Goal: Task Accomplishment & Management: Use online tool/utility

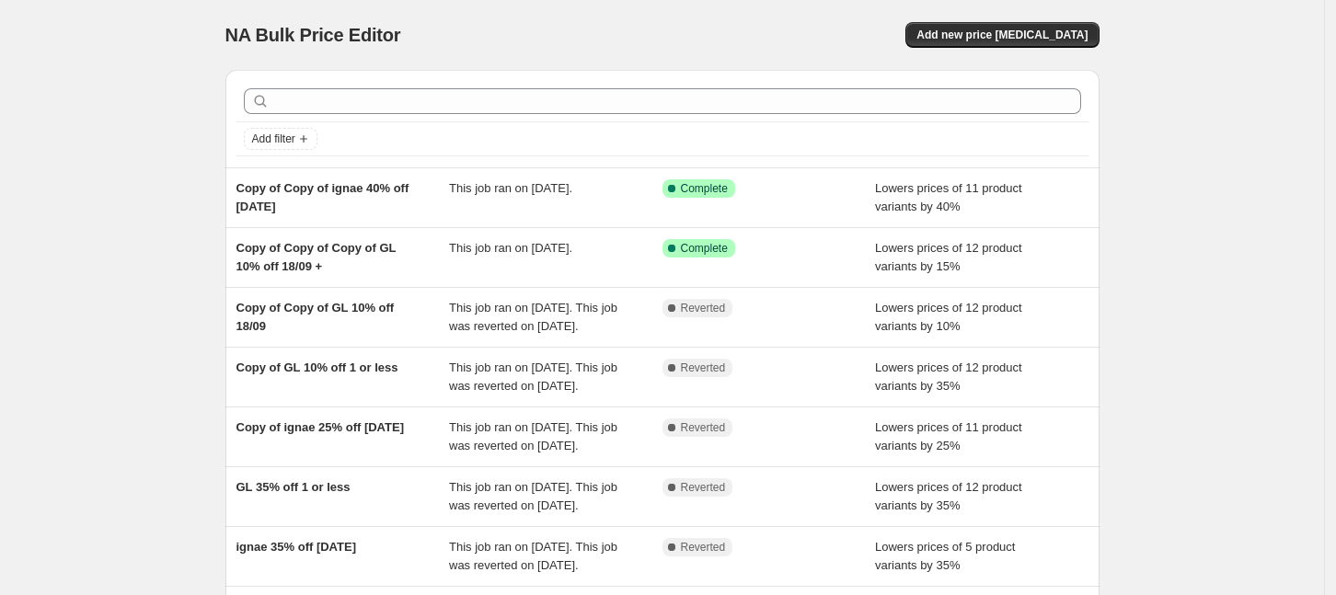
click at [174, 134] on div "NA Bulk Price Editor. This page is ready NA Bulk Price Editor Add new price [ME…" at bounding box center [662, 474] width 1324 height 948
click at [1020, 39] on span "Add new price [MEDICAL_DATA]" at bounding box center [1002, 35] width 171 height 15
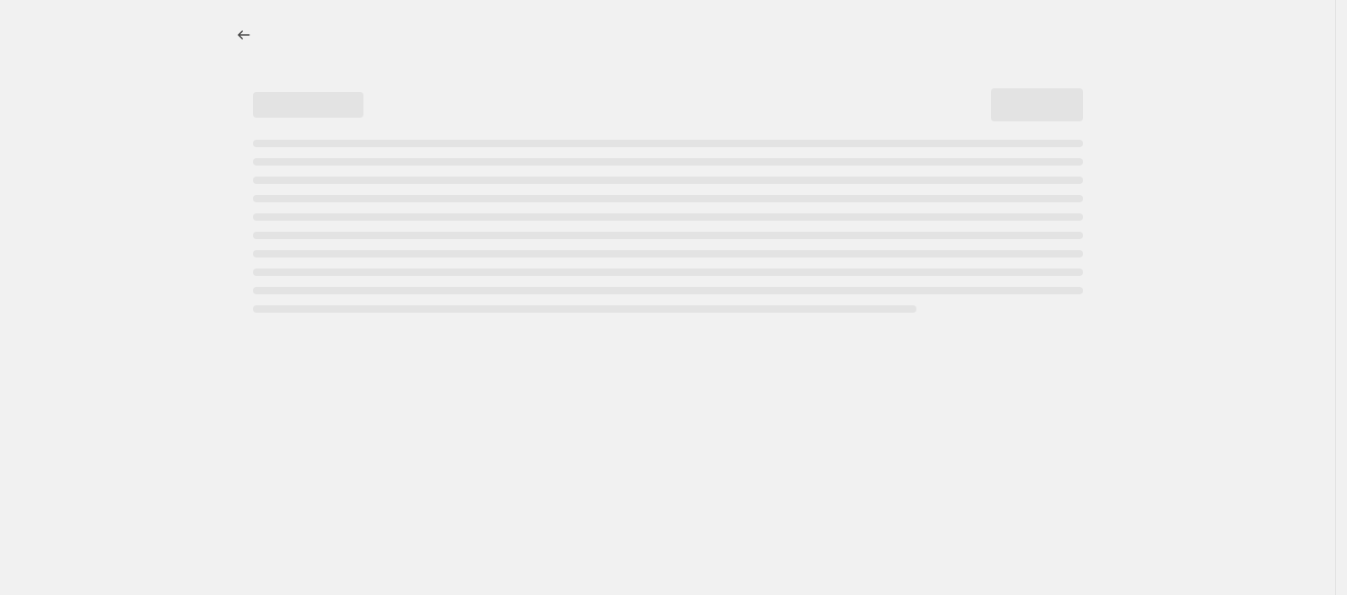
select select "percentage"
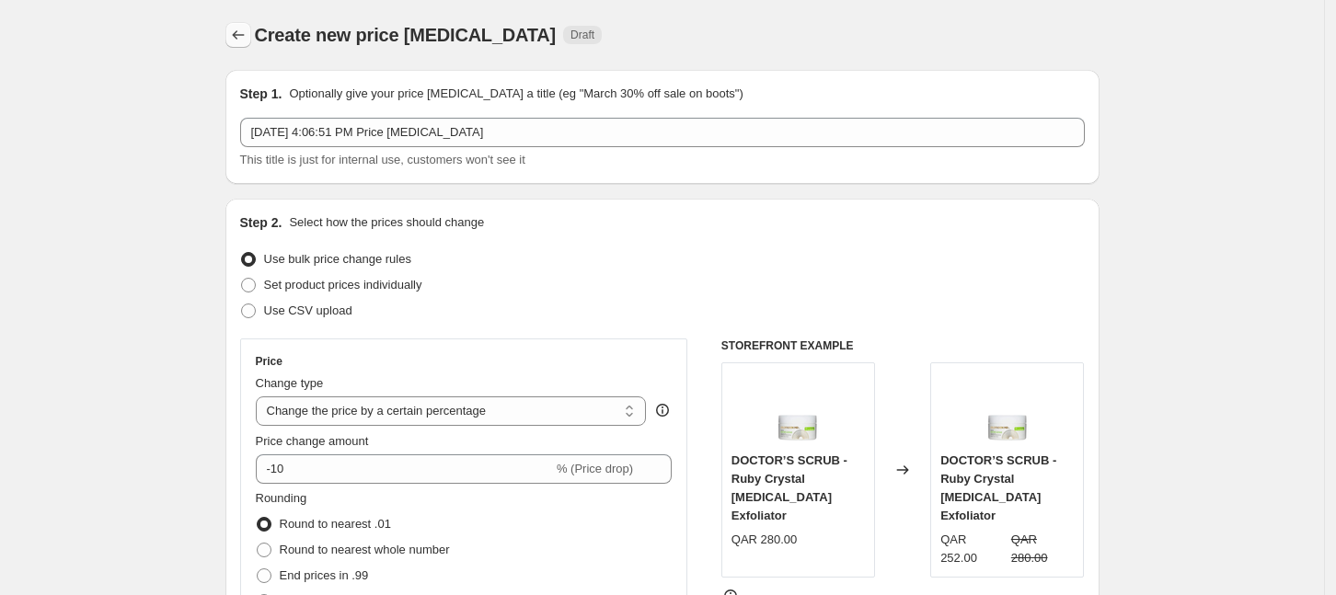
click at [243, 37] on icon "Price change jobs" at bounding box center [238, 35] width 18 height 18
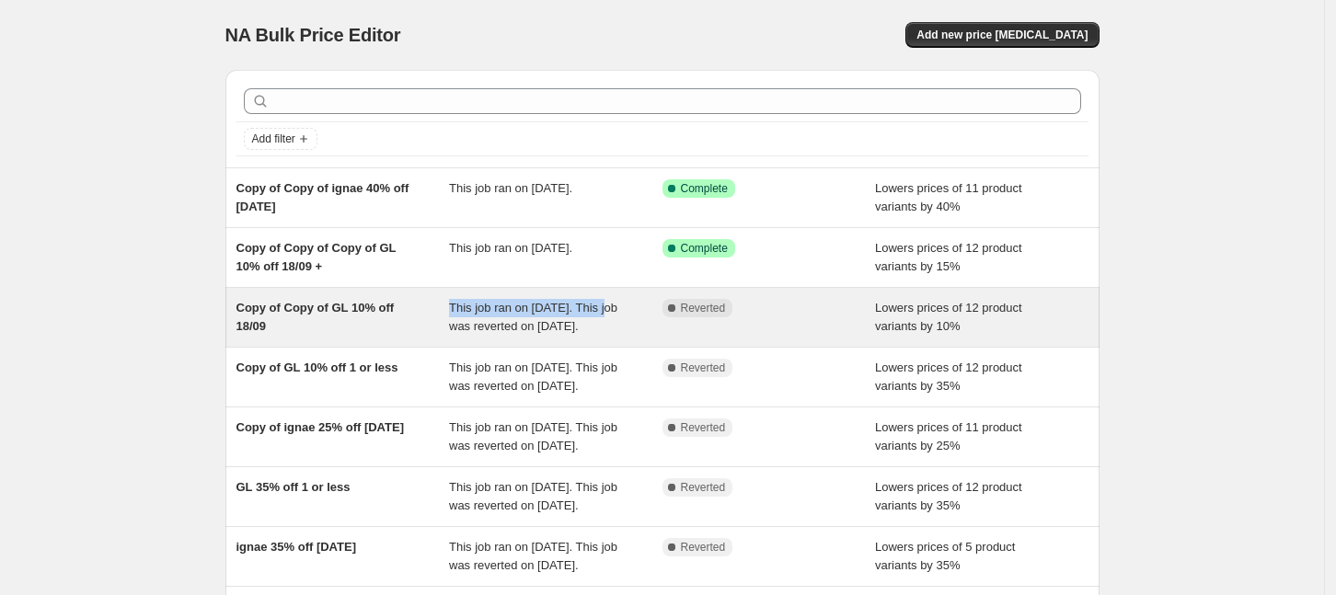
drag, startPoint x: 528, startPoint y: 323, endPoint x: 455, endPoint y: 324, distance: 73.6
click at [455, 324] on div "Copy of Copy of GL 10% off 18/09 This job ran on [DATE]. This job was reverted …" at bounding box center [663, 317] width 852 height 37
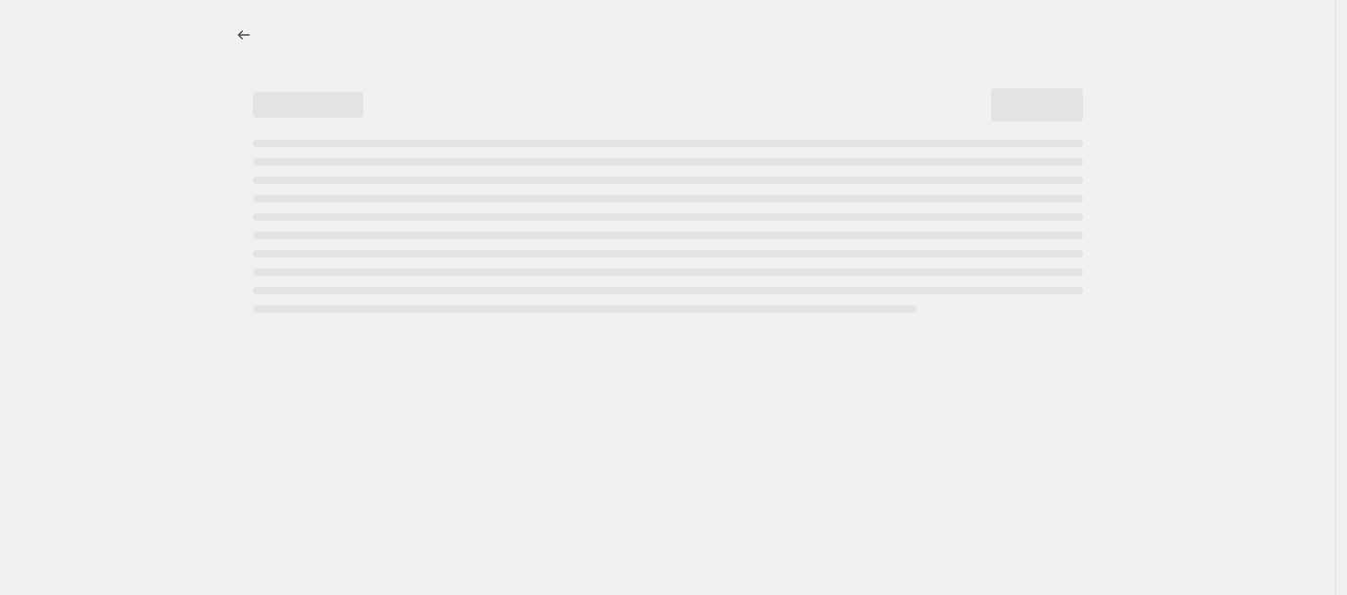
select select "percentage"
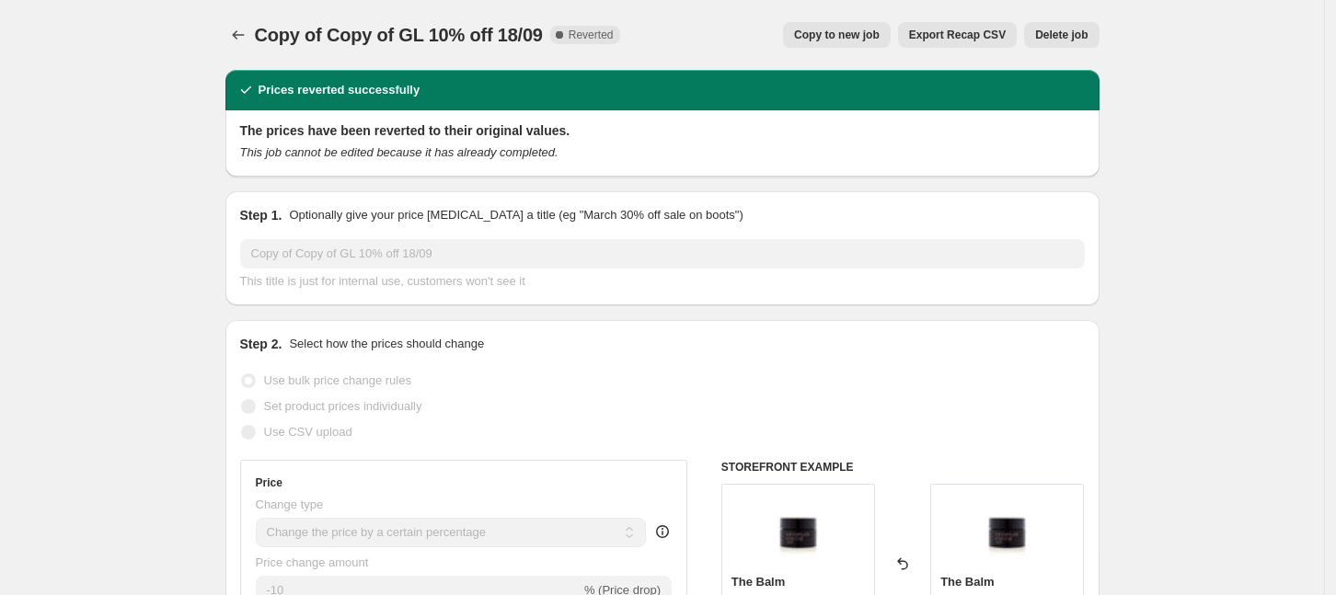
click at [869, 35] on span "Copy to new job" at bounding box center [837, 35] width 86 height 15
select select "percentage"
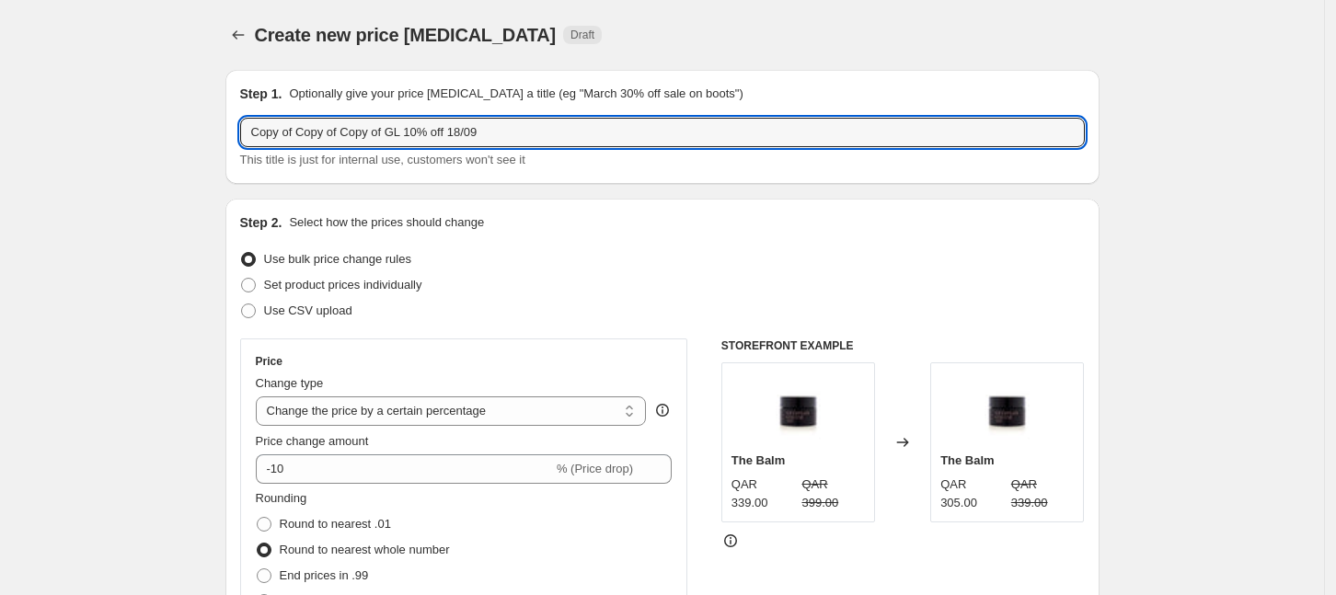
drag, startPoint x: 493, startPoint y: 133, endPoint x: 229, endPoint y: 128, distance: 264.2
type input "GF 10%"
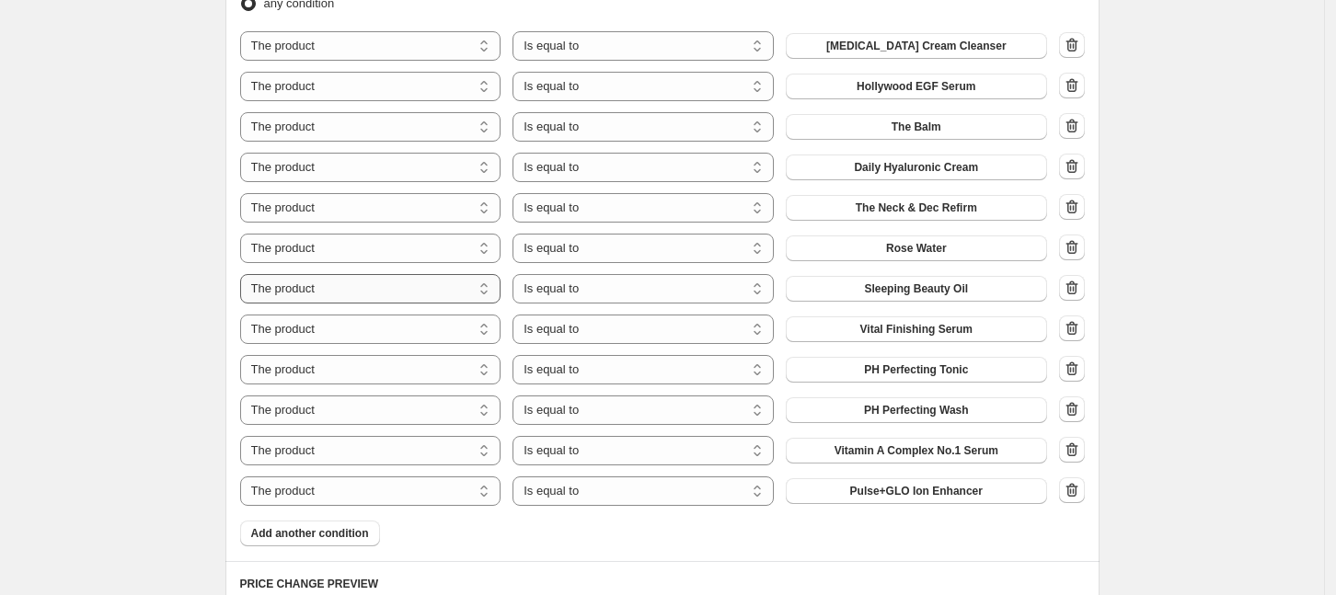
scroll to position [1150, 0]
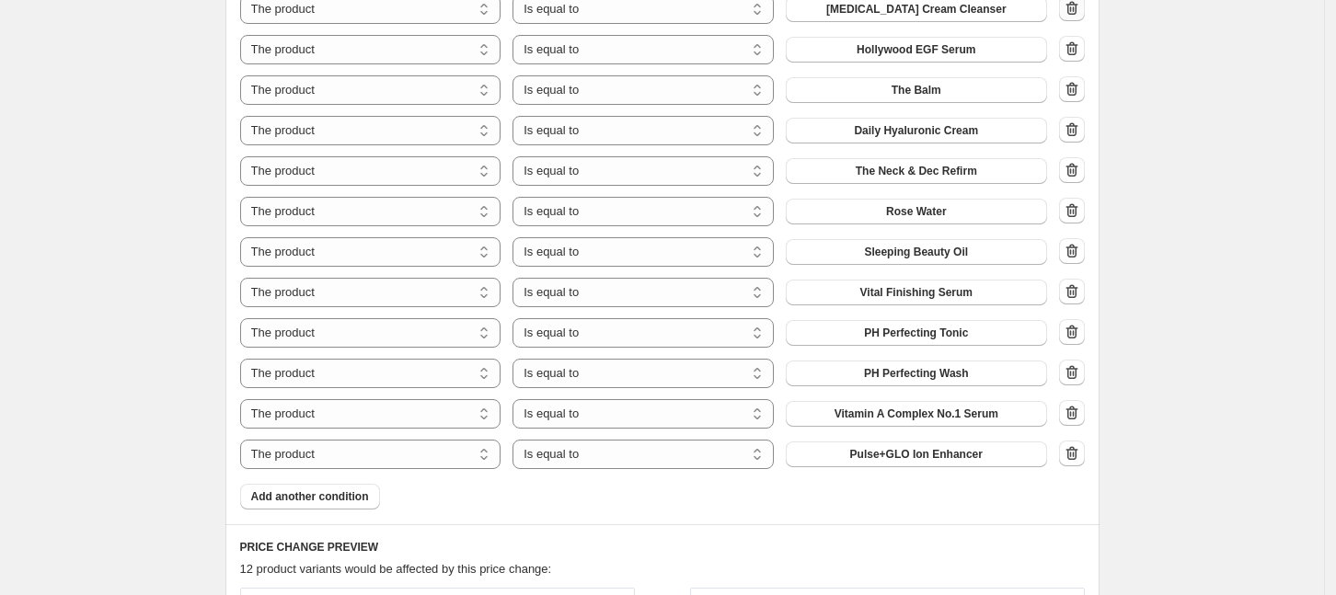
click at [1081, 17] on icon "button" at bounding box center [1072, 8] width 18 height 18
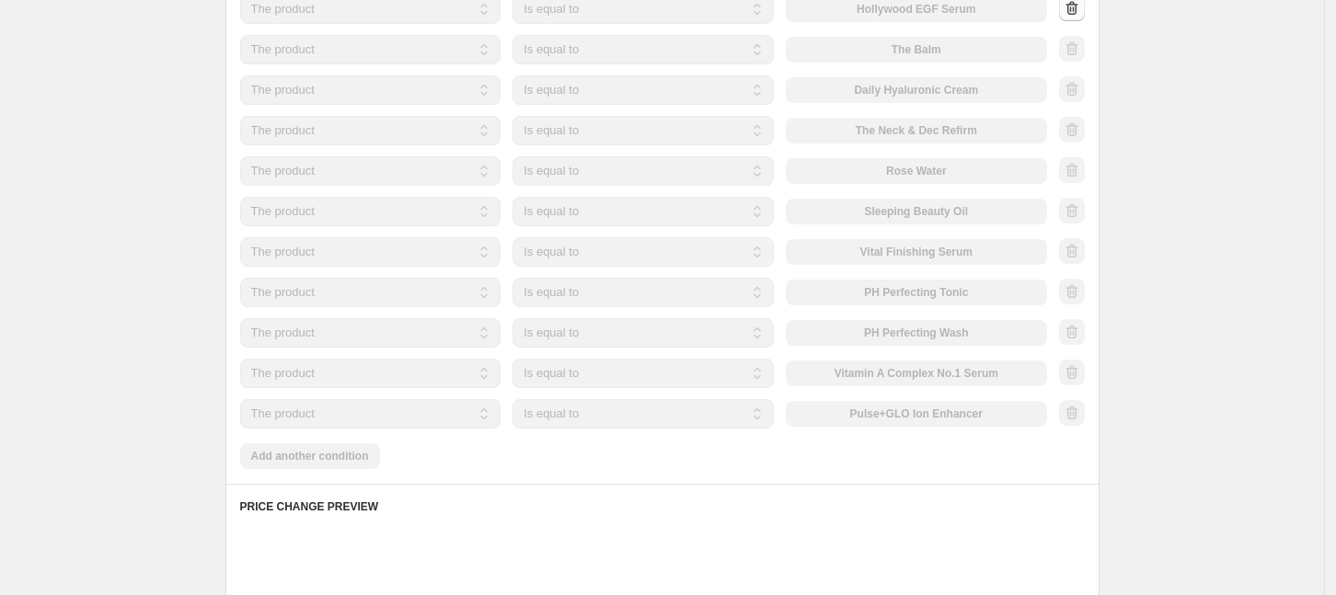
click at [1081, 17] on div at bounding box center [1072, 9] width 26 height 28
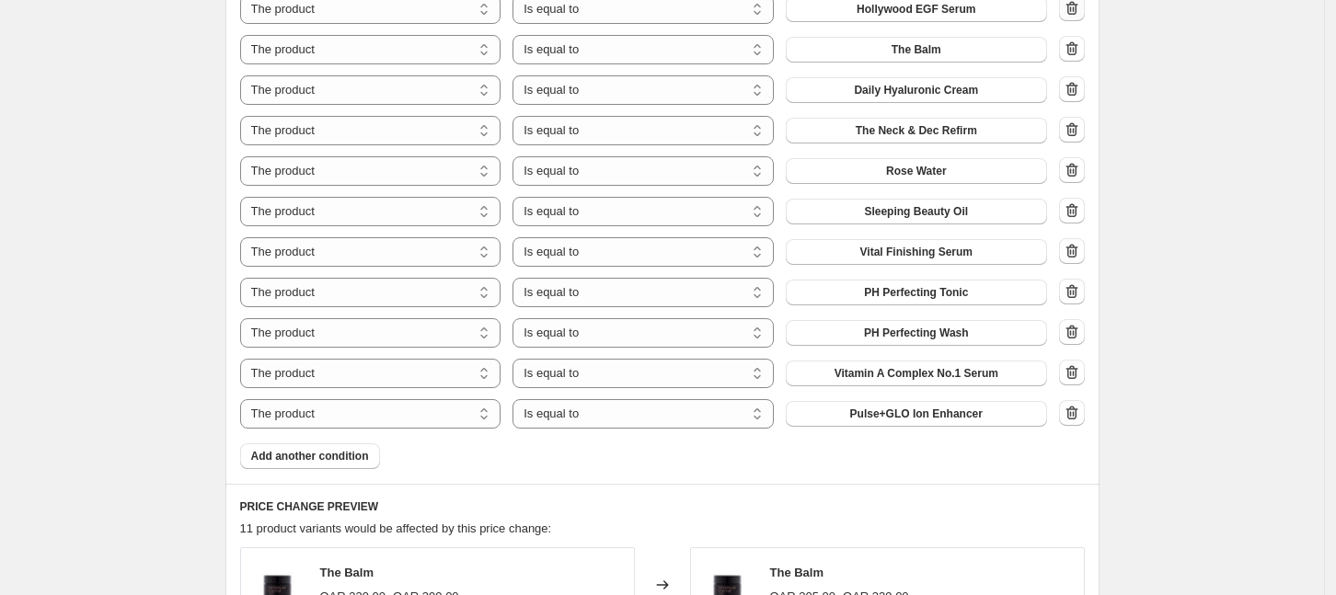
click at [1081, 17] on icon "button" at bounding box center [1072, 8] width 18 height 18
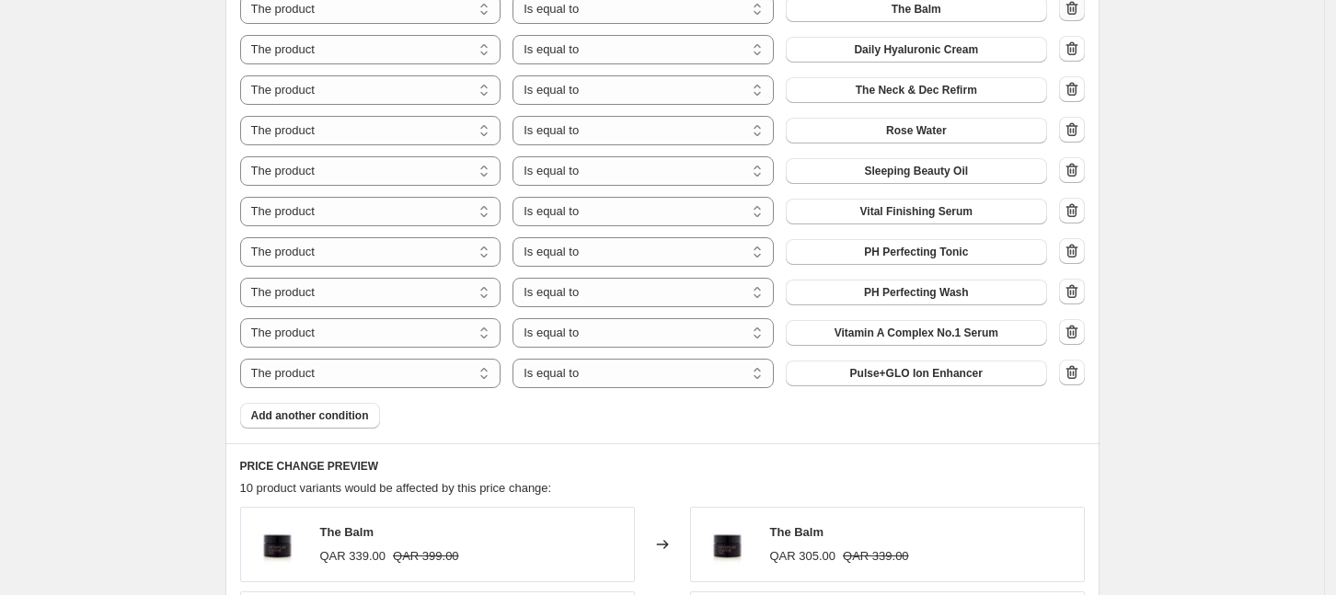
click at [1081, 17] on icon "button" at bounding box center [1072, 8] width 18 height 18
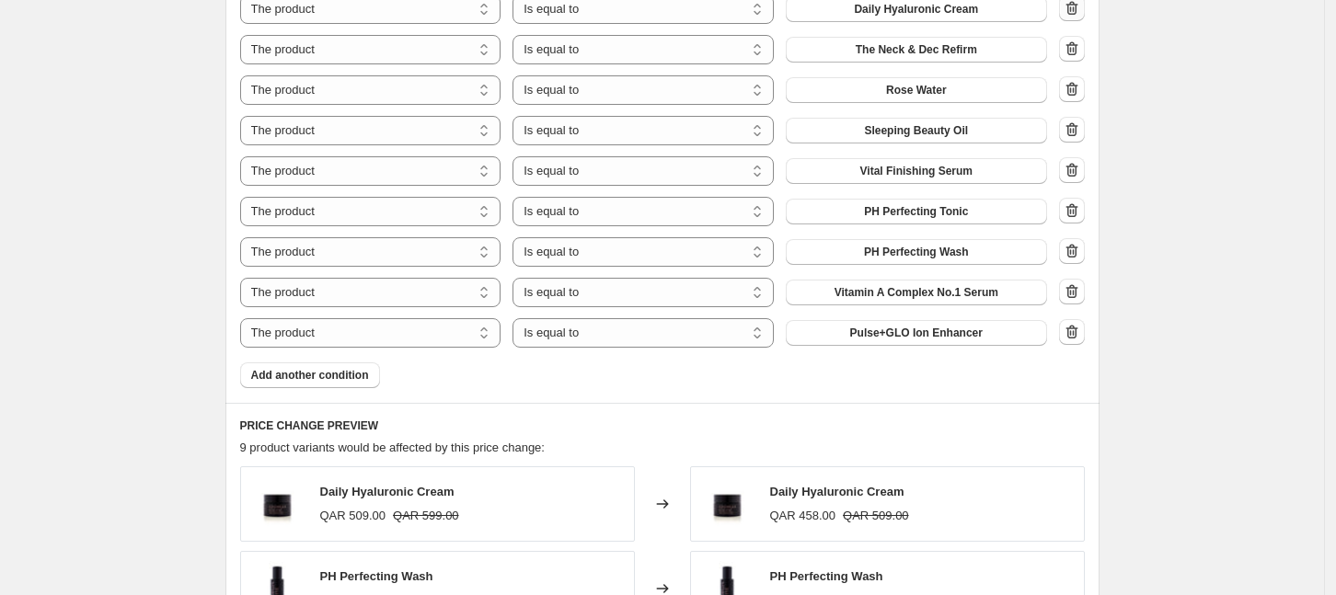
click at [1081, 15] on icon "button" at bounding box center [1072, 8] width 18 height 18
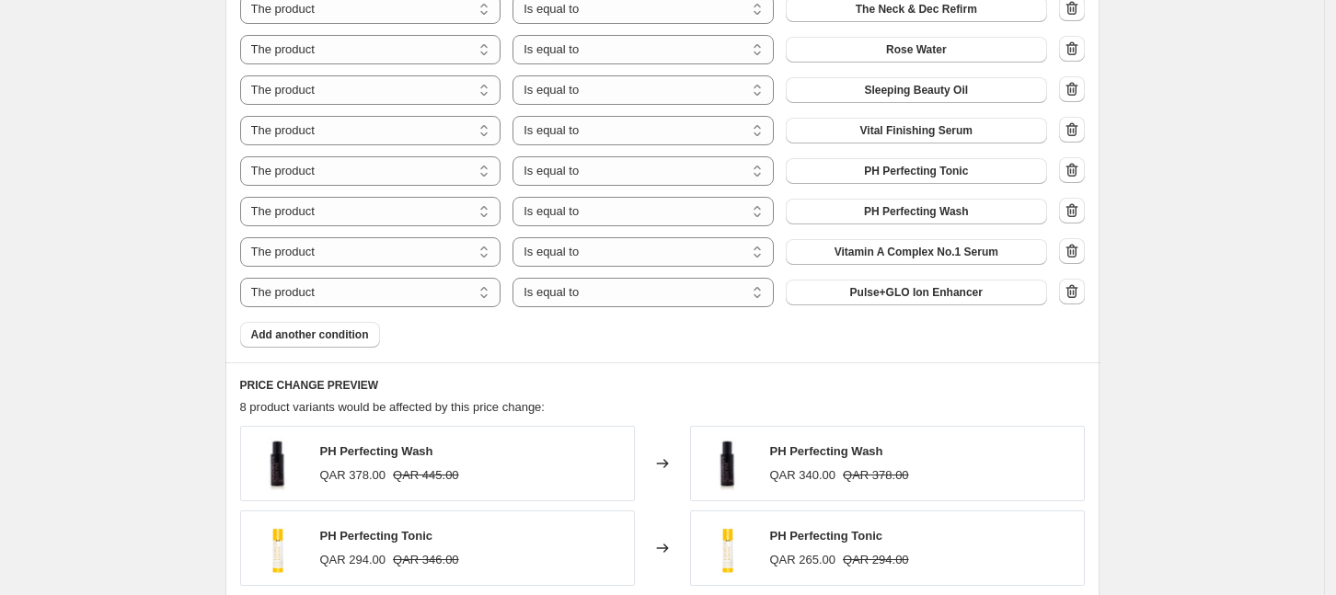
click at [1078, 13] on icon "button" at bounding box center [1072, 8] width 12 height 14
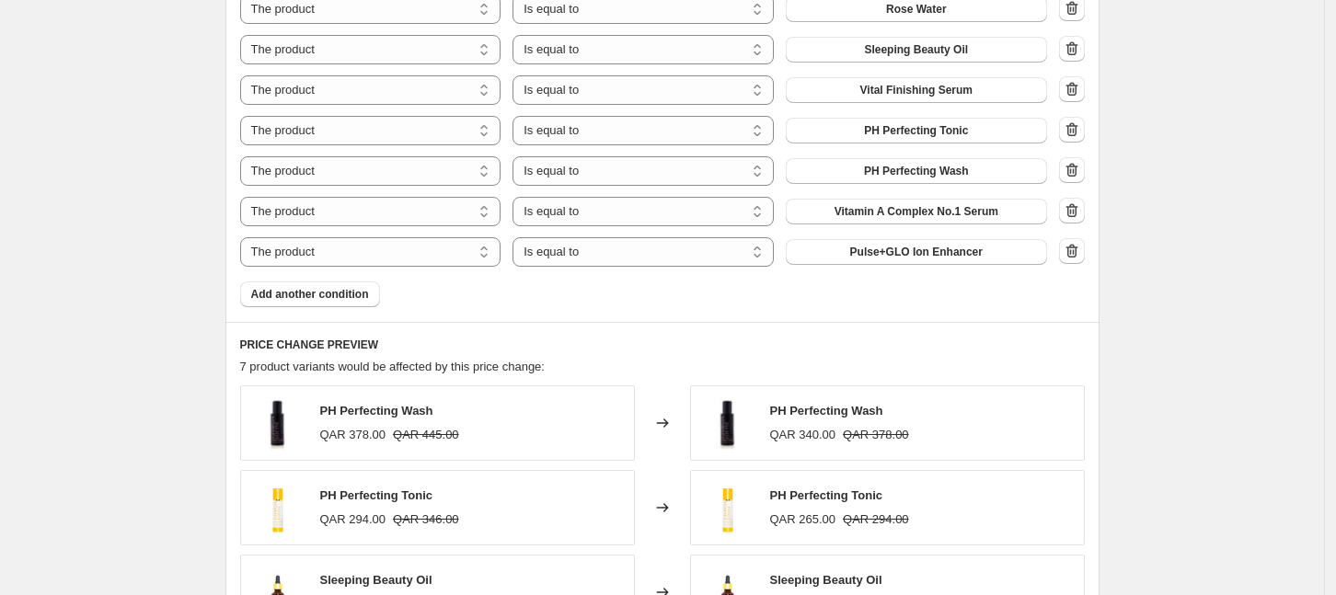
click at [1078, 13] on icon "button" at bounding box center [1072, 8] width 12 height 14
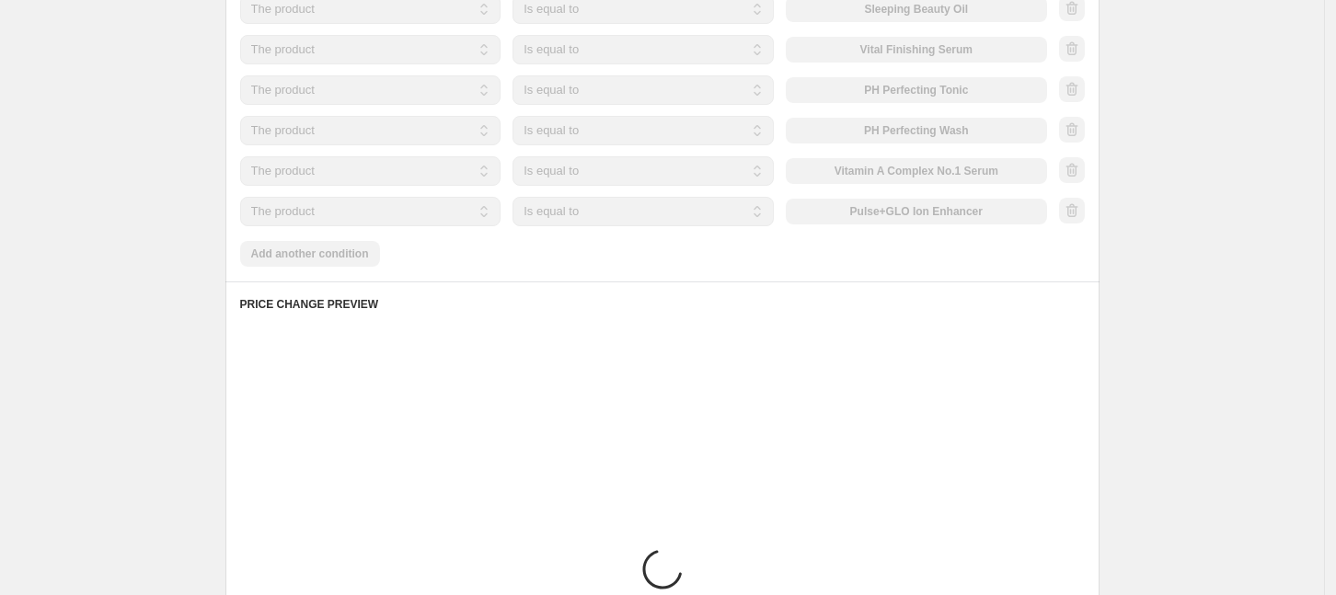
click at [1081, 13] on div at bounding box center [1072, 9] width 26 height 28
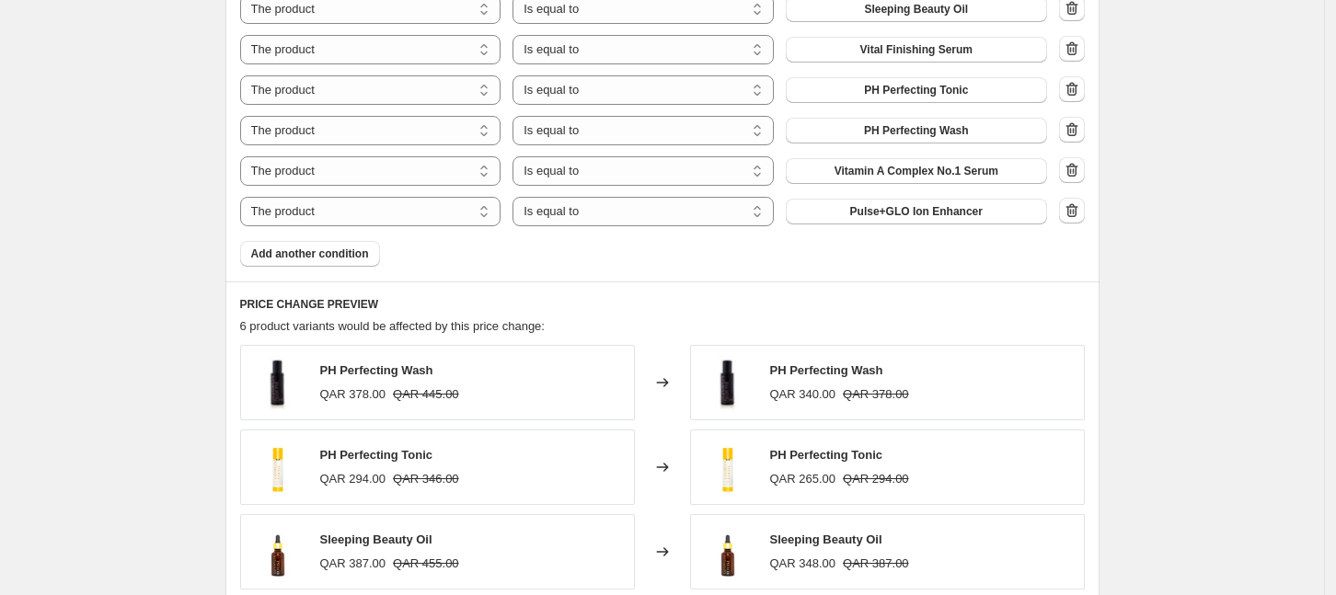
click at [1078, 13] on icon "button" at bounding box center [1072, 8] width 12 height 14
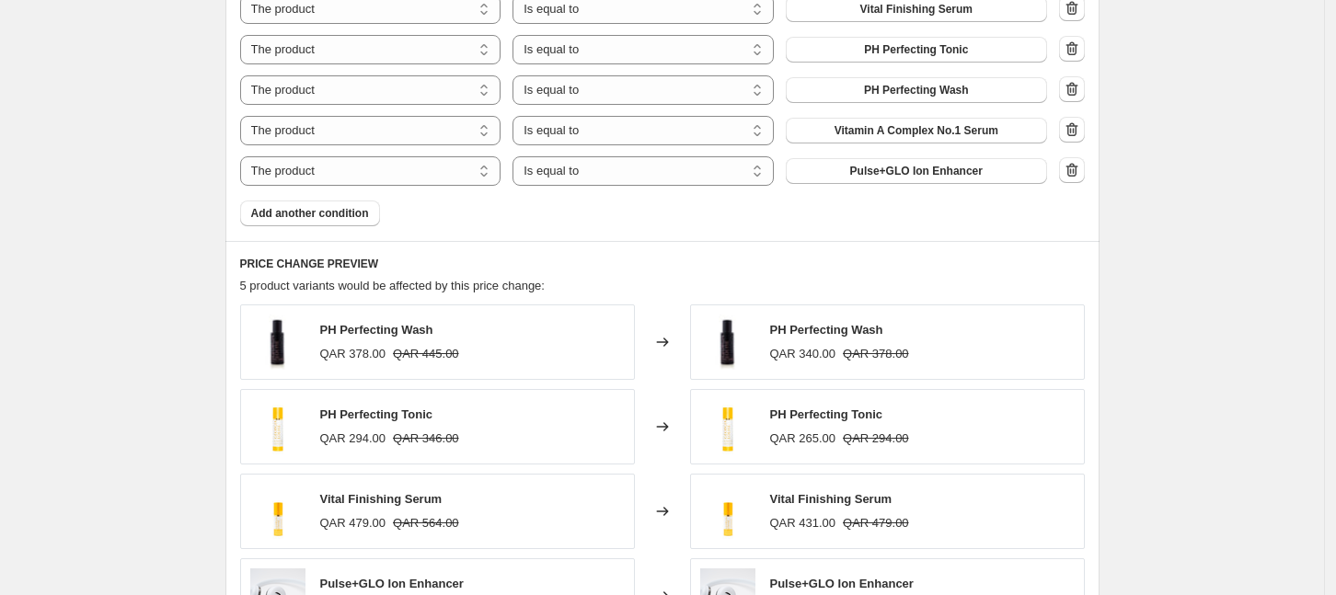
click at [1078, 13] on icon "button" at bounding box center [1072, 8] width 12 height 14
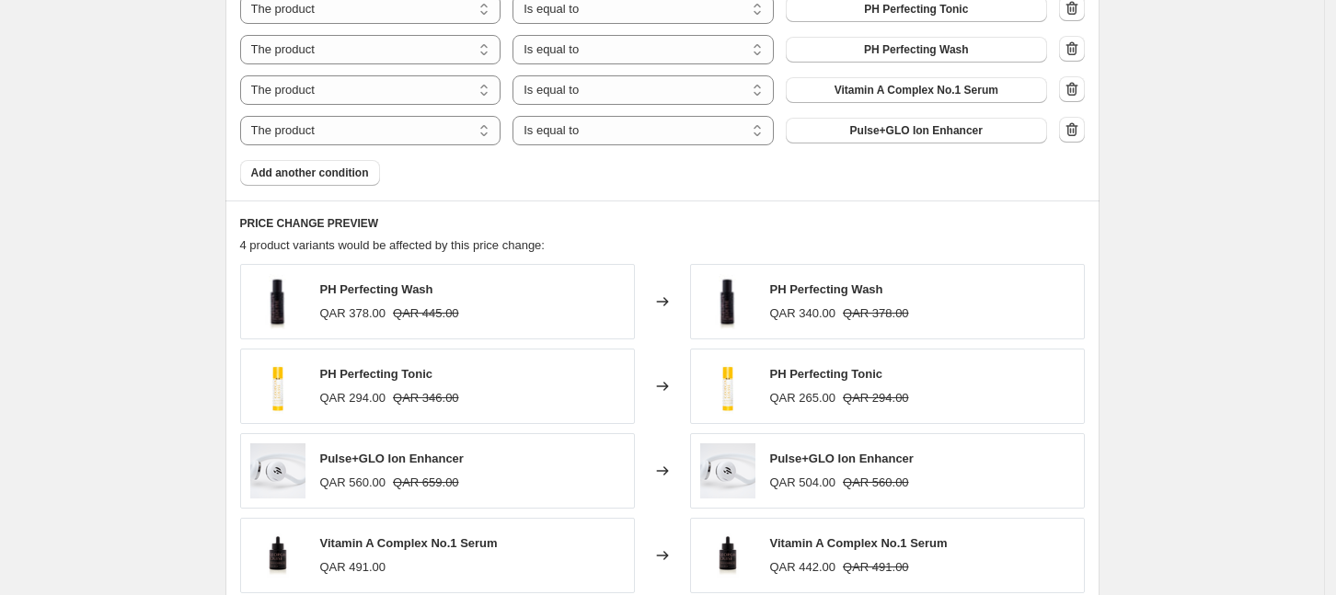
click at [1078, 13] on icon "button" at bounding box center [1072, 8] width 12 height 14
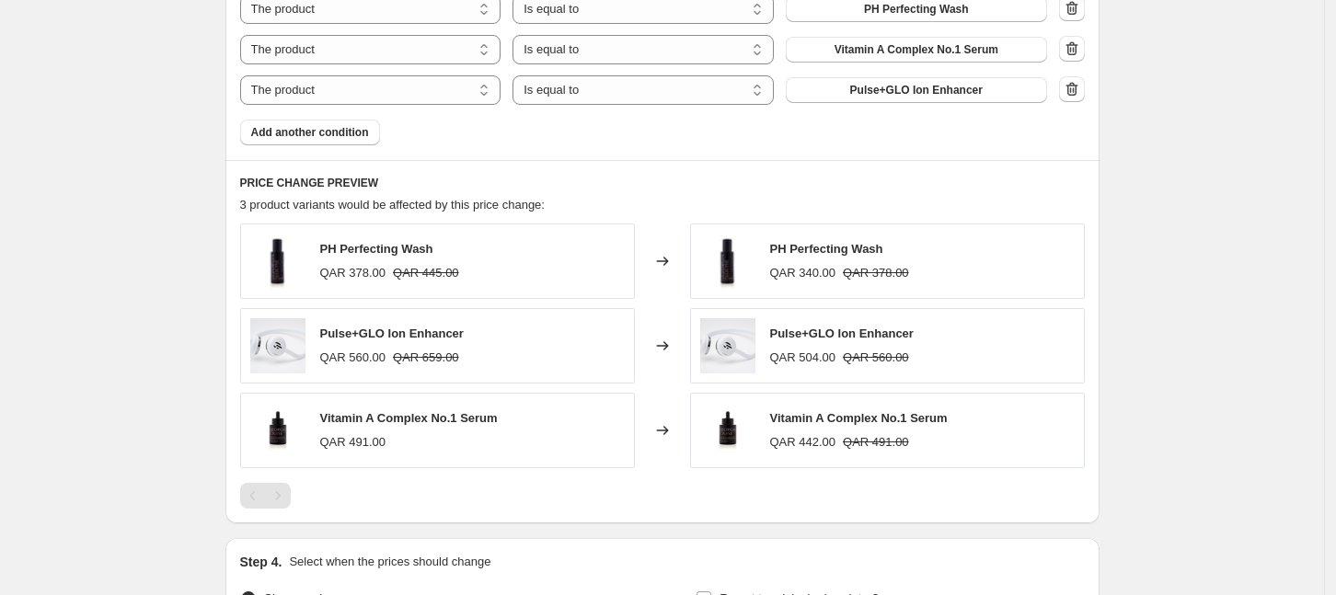
click at [1078, 13] on icon "button" at bounding box center [1072, 8] width 12 height 14
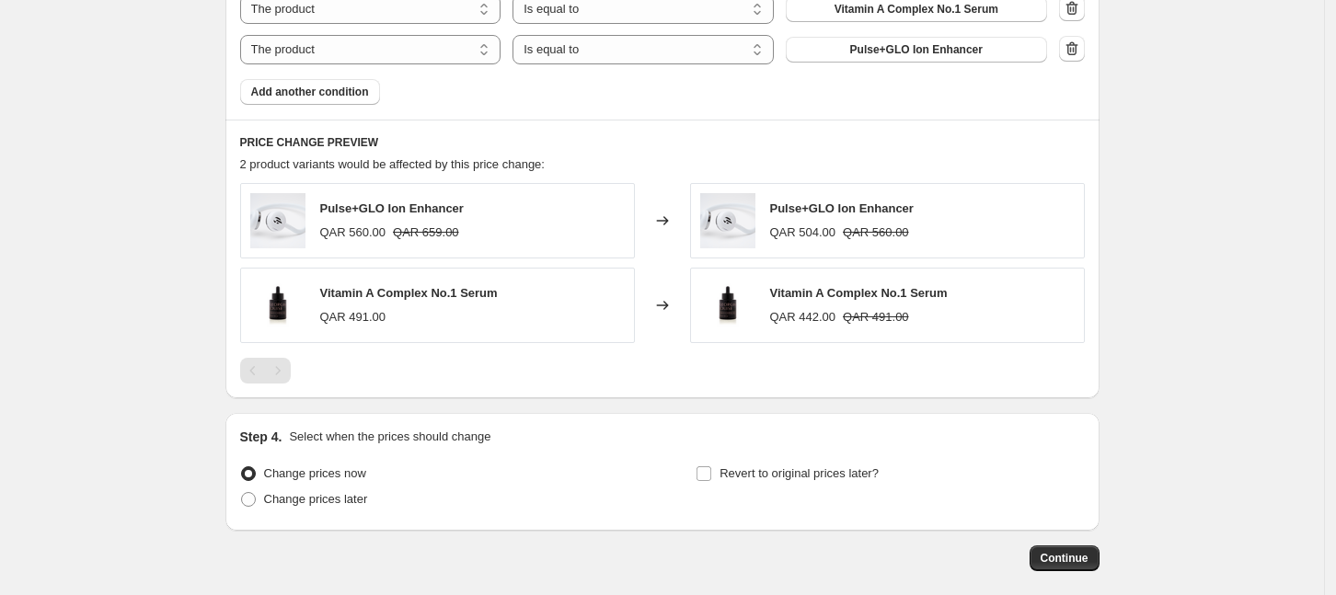
click at [1078, 13] on icon "button" at bounding box center [1072, 8] width 12 height 14
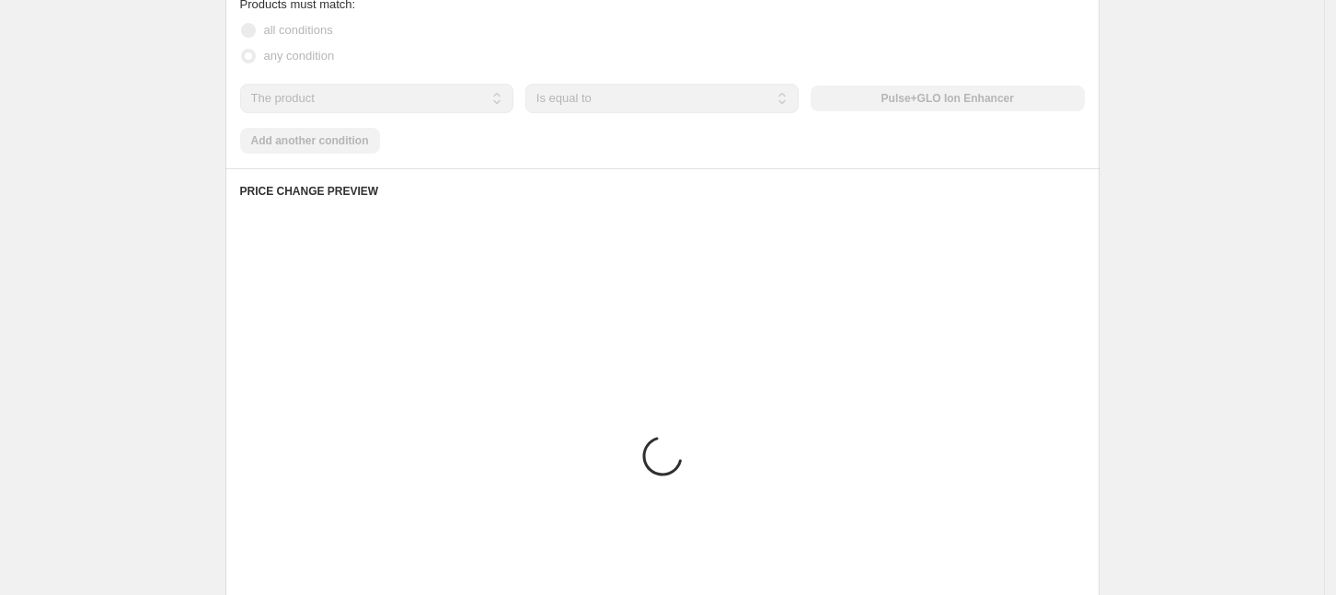
scroll to position [805, 0]
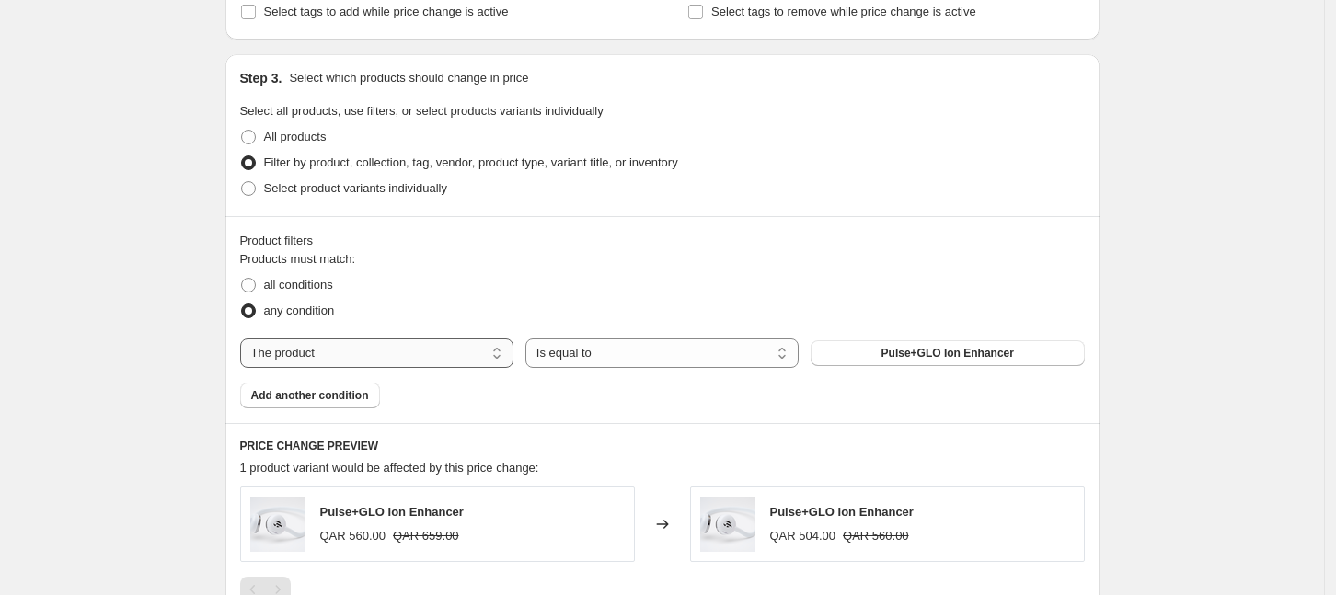
click at [348, 355] on select "The product The product's collection The product's tag The product's vendor The…" at bounding box center [376, 353] width 273 height 29
select select "collection"
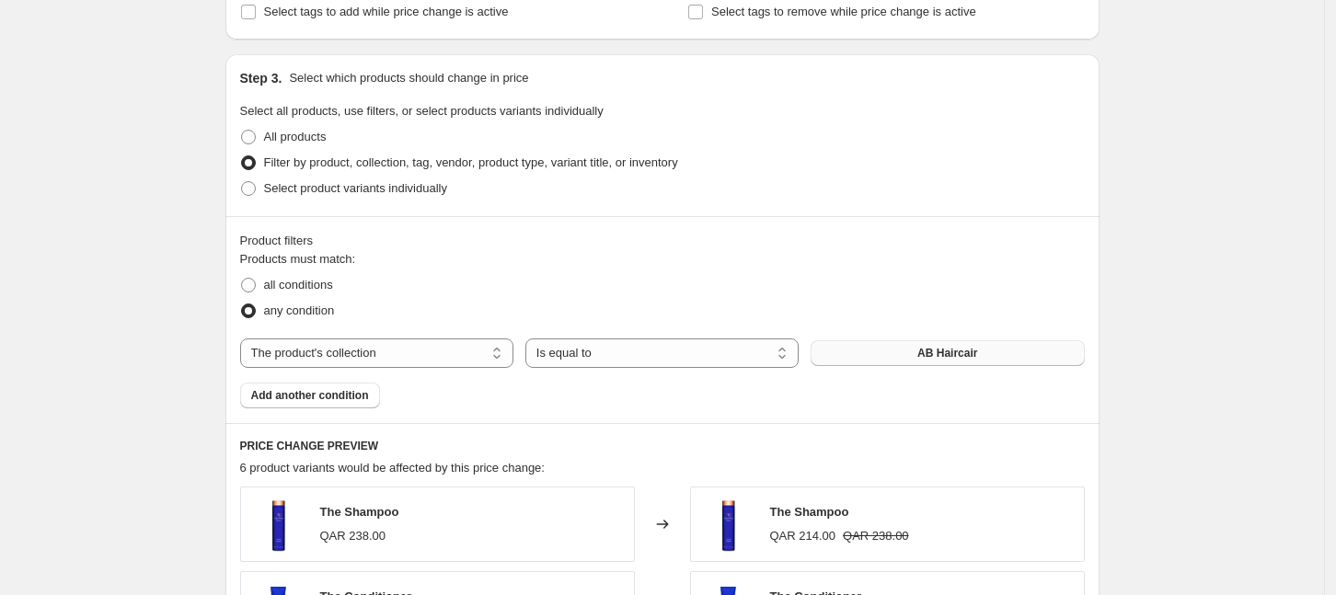
click at [955, 357] on span "AB Haircair" at bounding box center [948, 353] width 60 height 15
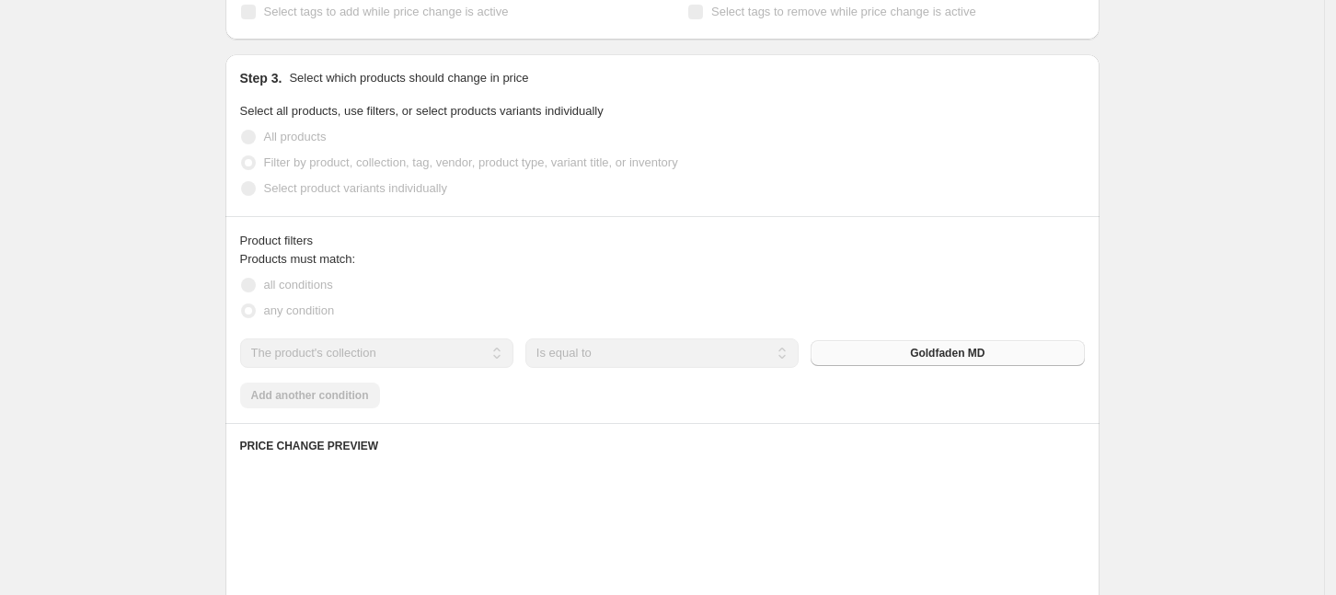
click at [1221, 399] on div "Create new price [MEDICAL_DATA]. This page is ready Create new price [MEDICAL_D…" at bounding box center [662, 218] width 1324 height 2047
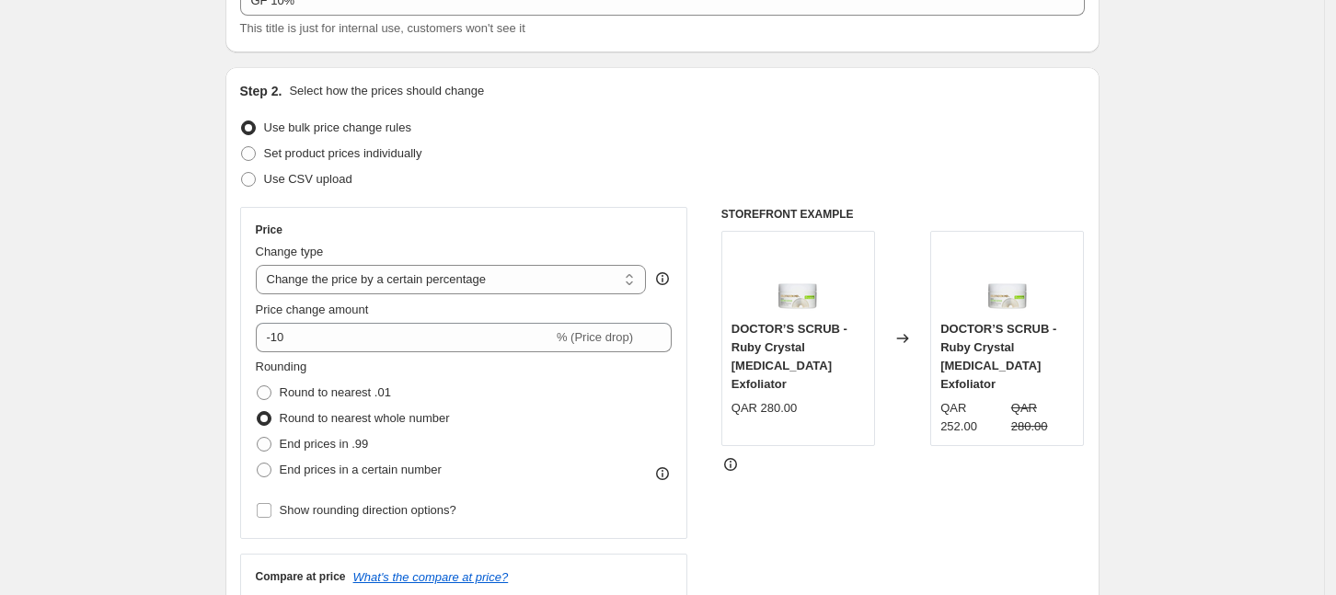
scroll to position [230, 0]
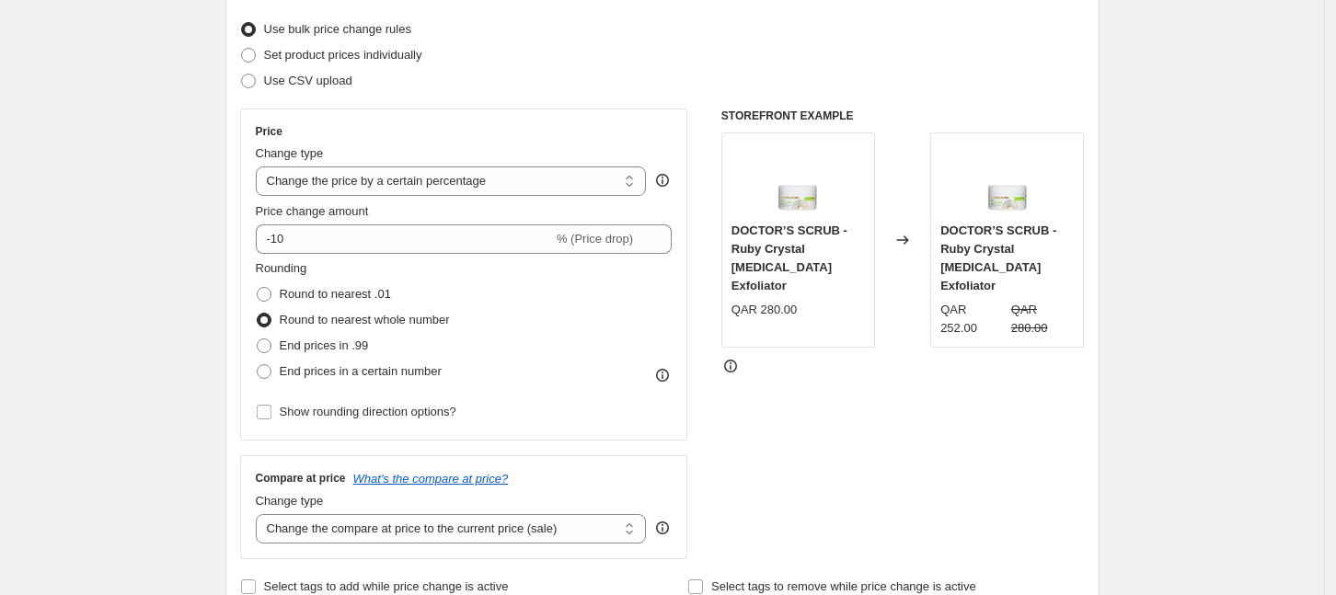
click at [371, 321] on span "Round to nearest whole number" at bounding box center [365, 320] width 170 height 14
click at [258, 314] on input "Round to nearest whole number" at bounding box center [257, 313] width 1 height 1
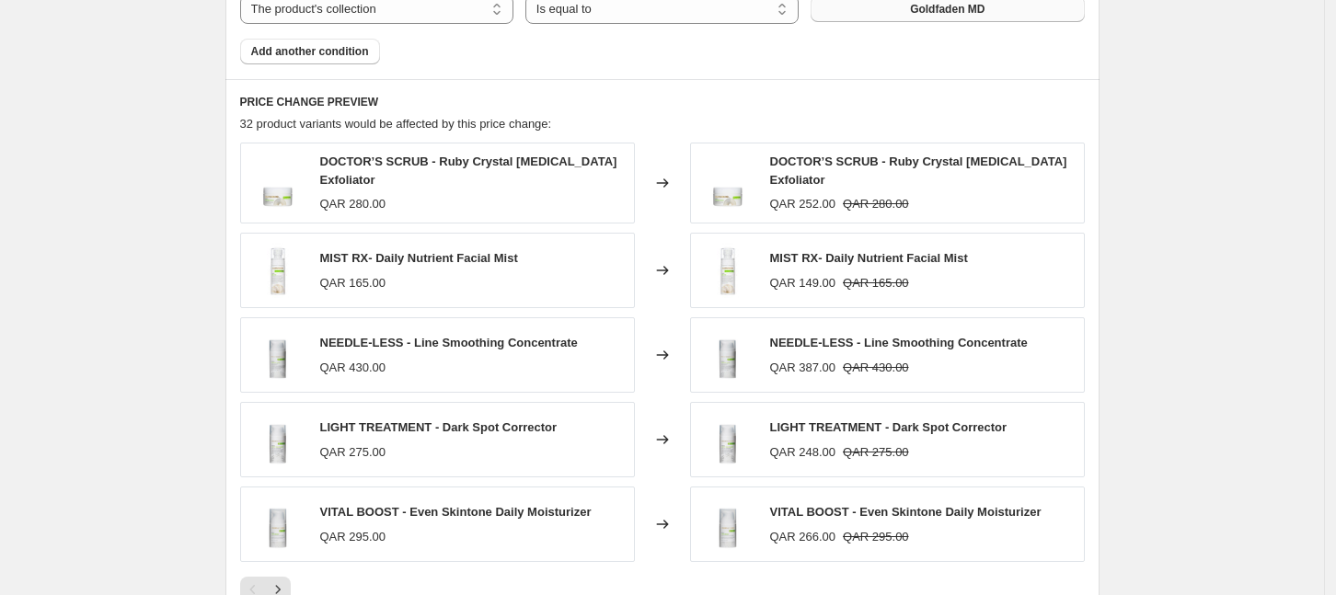
scroll to position [1456, 0]
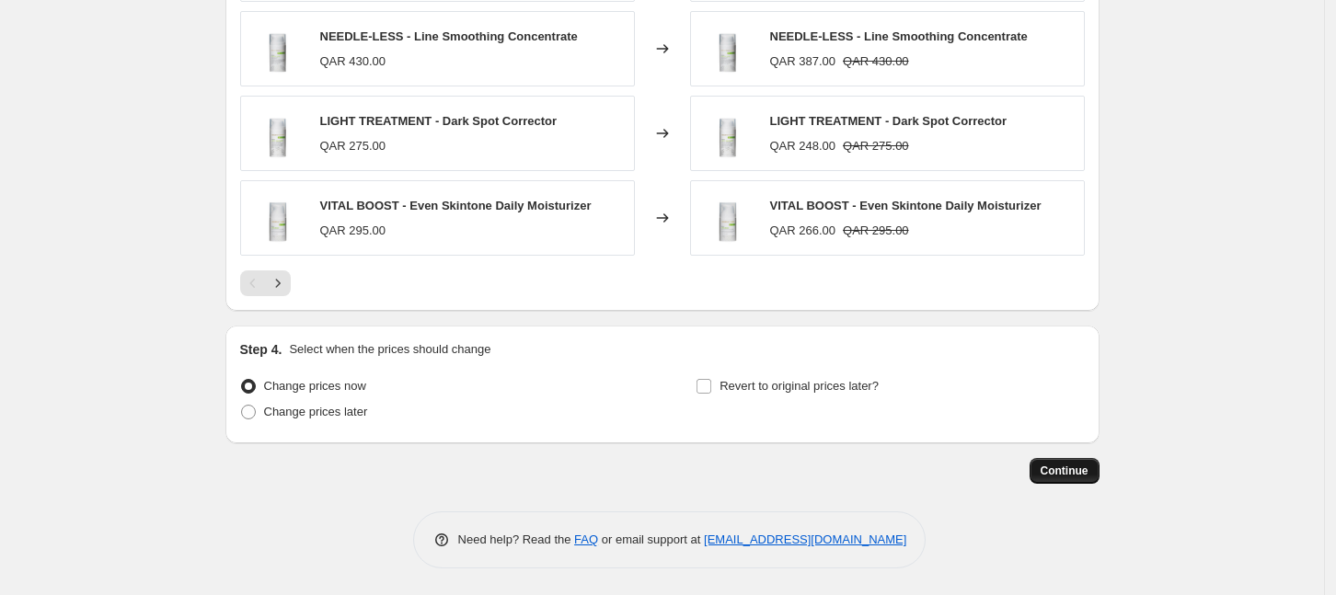
click at [1070, 473] on span "Continue" at bounding box center [1065, 471] width 48 height 15
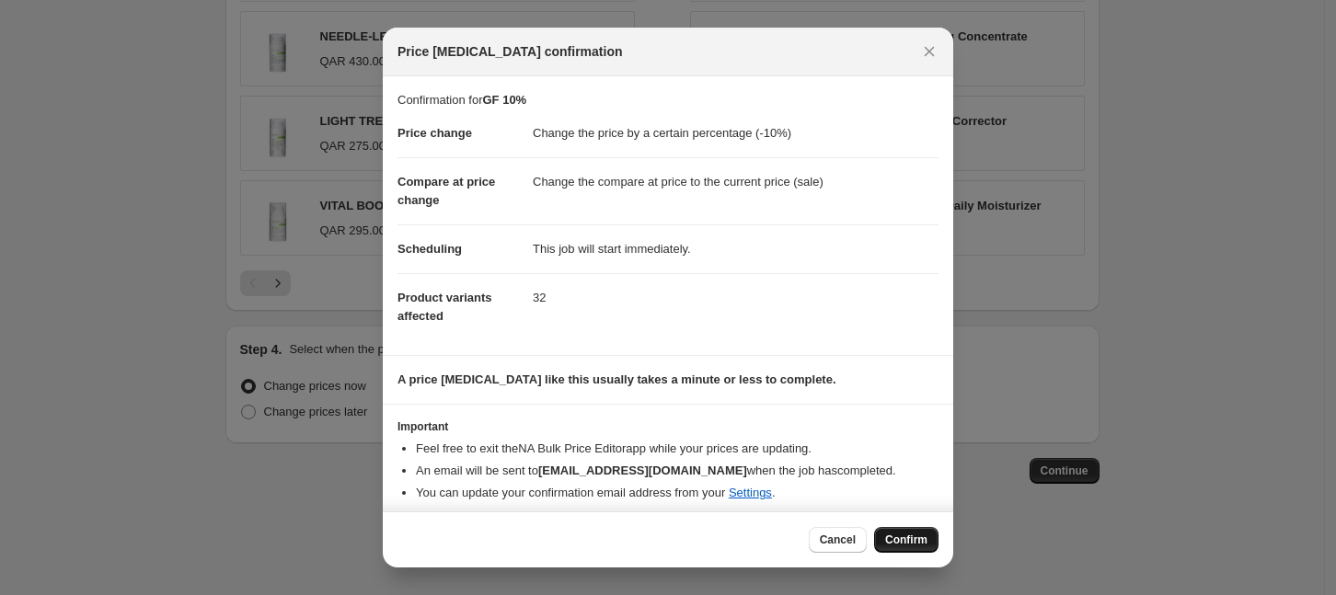
click at [917, 538] on span "Confirm" at bounding box center [906, 540] width 42 height 15
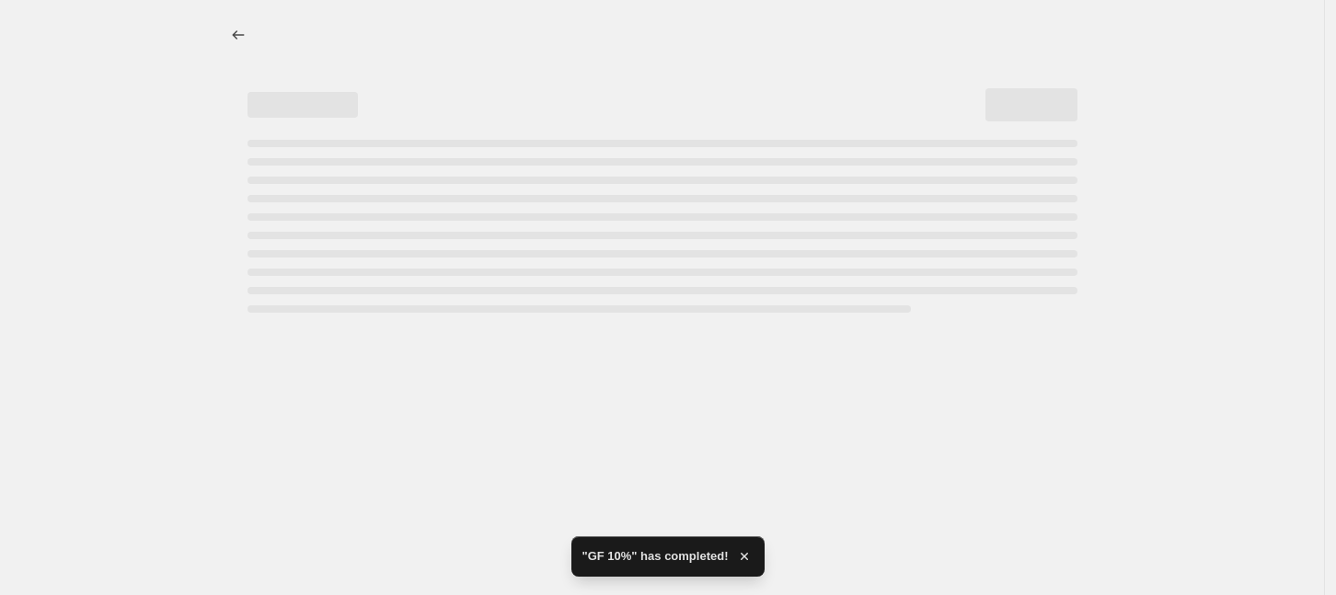
select select "percentage"
select select "collection"
